Goal: Transaction & Acquisition: Purchase product/service

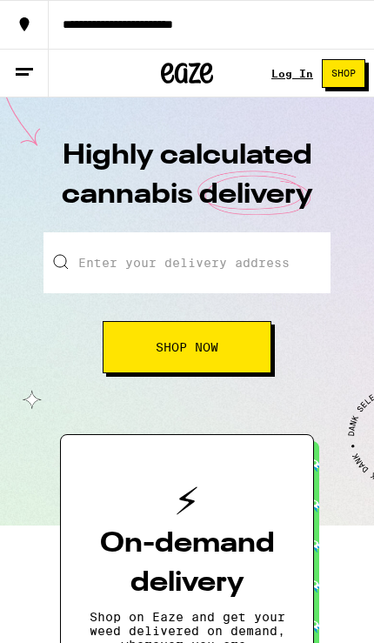
click at [224, 351] on button "Shop Now" at bounding box center [187, 347] width 169 height 52
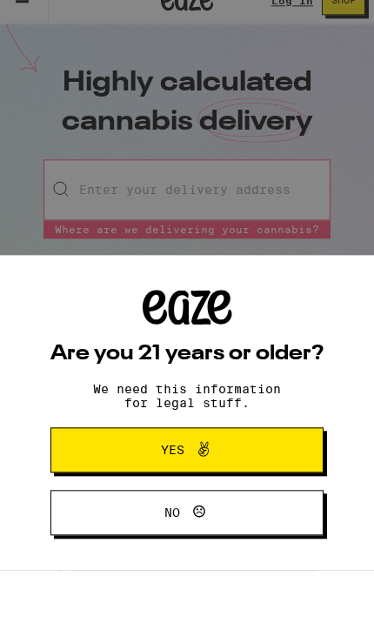
type input "[STREET_ADDRESS]"
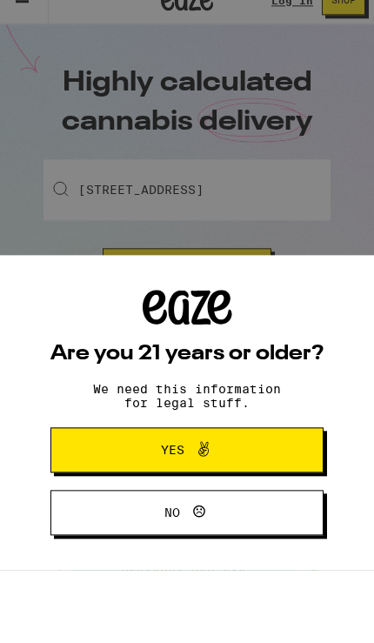
scroll to position [72, 0]
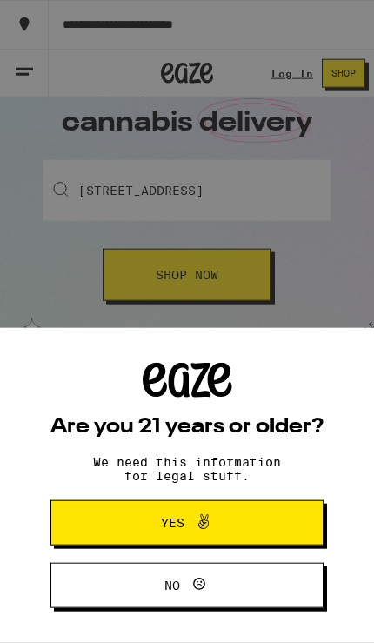
click at [259, 515] on button "Yes" at bounding box center [186, 523] width 273 height 45
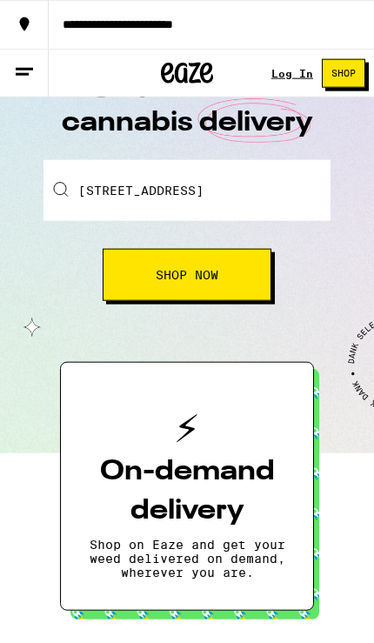
scroll to position [0, 0]
click at [291, 71] on link "Log In" at bounding box center [293, 73] width 42 height 11
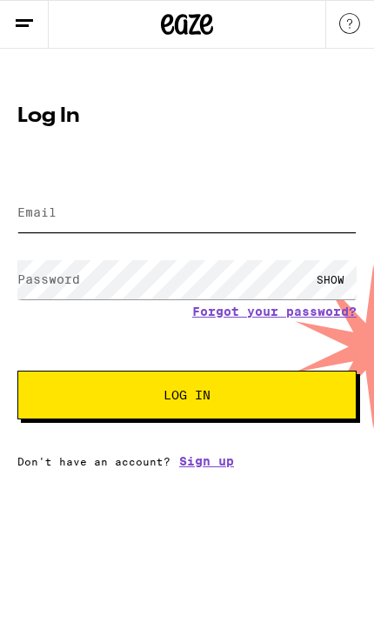
click at [260, 226] on input "Email" at bounding box center [187, 212] width 340 height 39
type input "[EMAIL_ADDRESS][DOMAIN_NAME]"
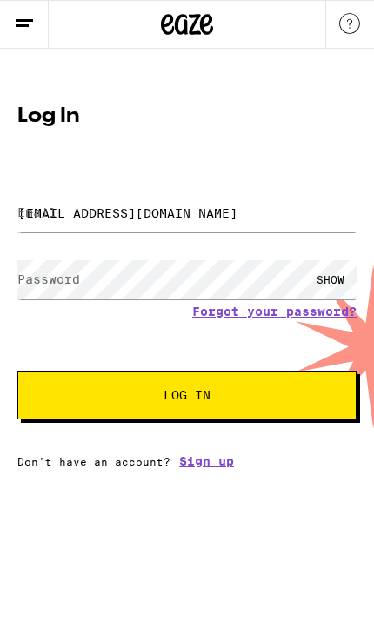
click at [187, 398] on button "Log In" at bounding box center [187, 395] width 340 height 49
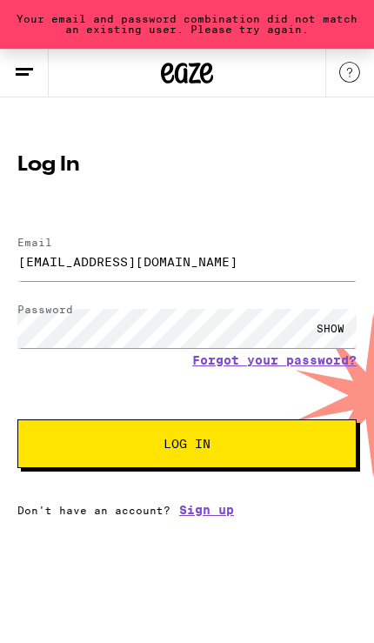
click at [209, 517] on link "Sign up" at bounding box center [206, 510] width 55 height 14
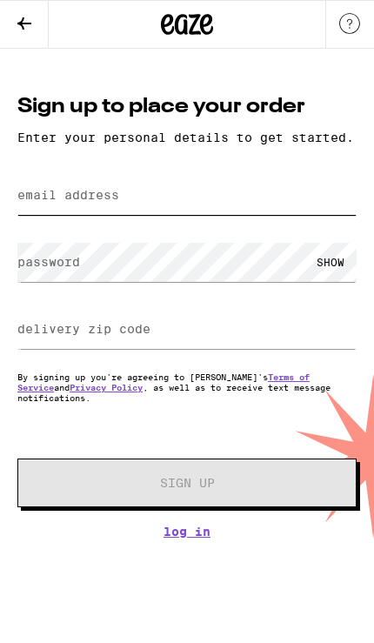
click at [212, 188] on input "email address" at bounding box center [187, 195] width 340 height 39
